Goal: Navigation & Orientation: Find specific page/section

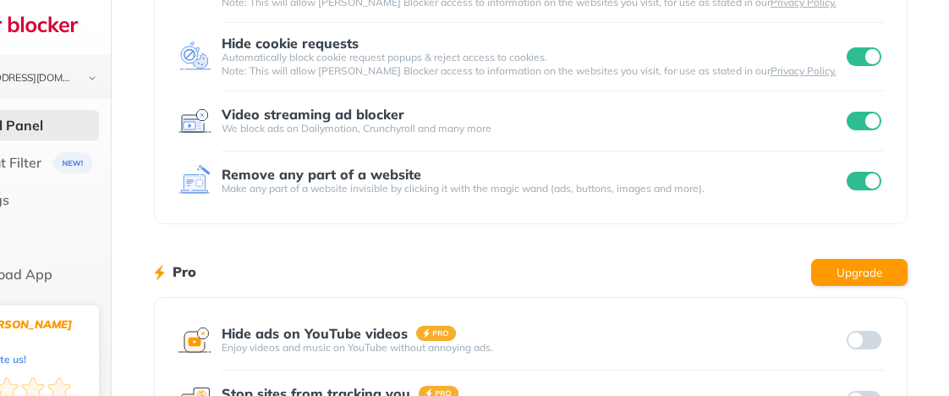
scroll to position [225, 0]
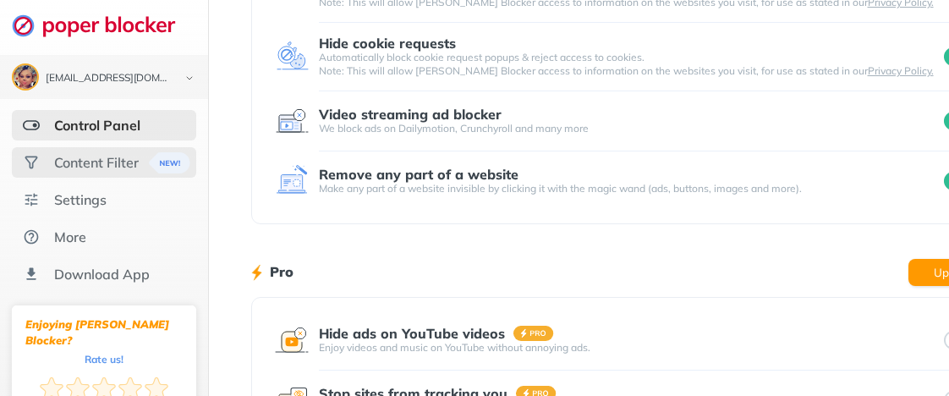
click at [95, 165] on div "Content Filter" at bounding box center [96, 162] width 85 height 17
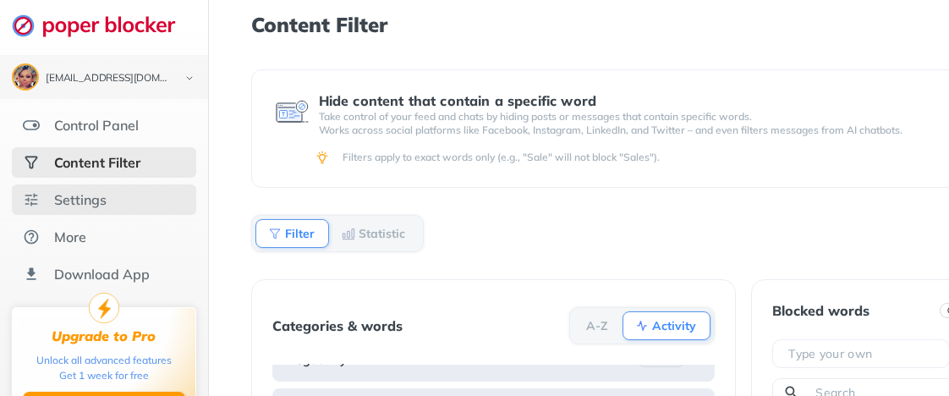
click at [85, 208] on div "Settings" at bounding box center [104, 199] width 184 height 30
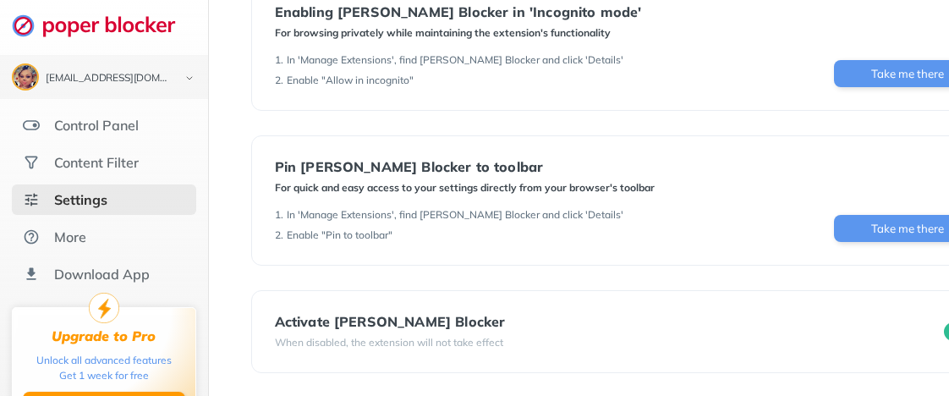
scroll to position [112, 0]
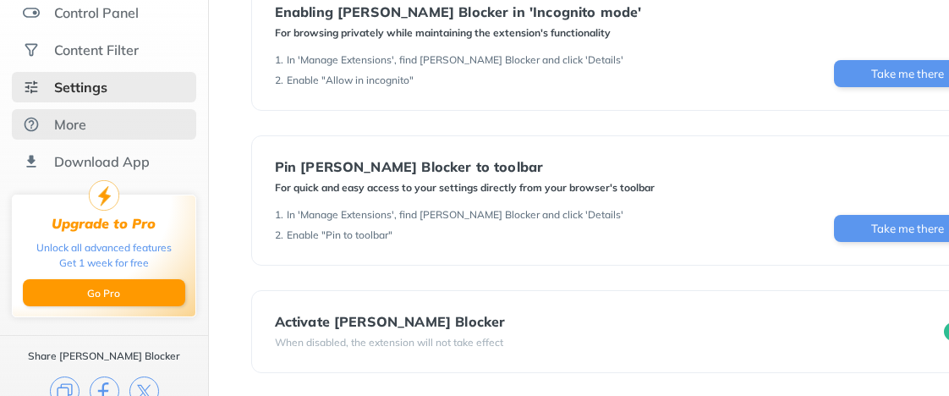
click at [66, 116] on div "More" at bounding box center [70, 124] width 32 height 17
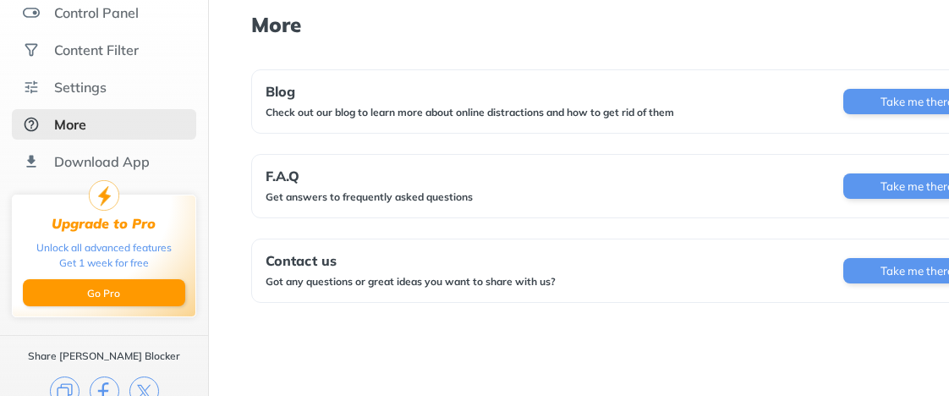
click at [63, 178] on div "Upgrade to Pro Unlock all advanced features Get 1 week for free Go Pro Share [P…" at bounding box center [104, 298] width 208 height 243
